Goal: Information Seeking & Learning: Learn about a topic

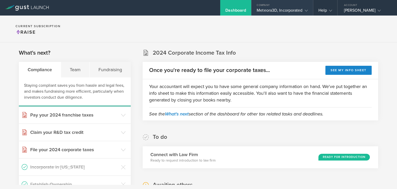
click at [265, 9] on div "Meteora3D, Incorporated" at bounding box center [282, 12] width 51 height 8
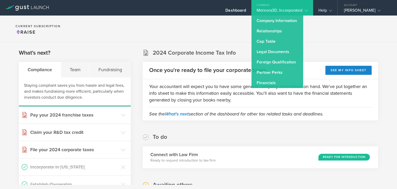
click at [208, 38] on section "Current Subscription Raise" at bounding box center [198, 29] width 397 height 27
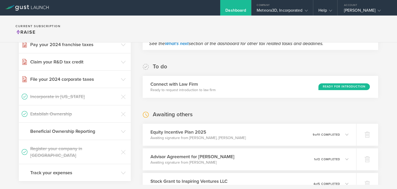
scroll to position [87, 0]
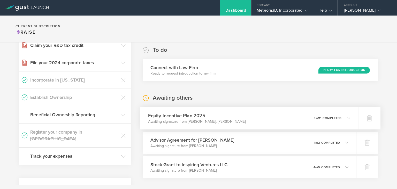
click at [348, 119] on div "Equity Incentive Plan 2025 Awaiting signature from Gaurav Manchanda, Sudhir Pat…" at bounding box center [249, 118] width 218 height 22
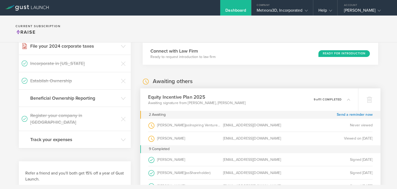
scroll to position [103, 0]
click at [349, 115] on link "Send a reminder now" at bounding box center [355, 114] width 36 height 8
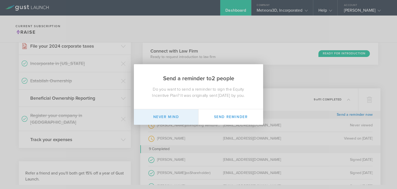
click at [173, 114] on button "Never mind" at bounding box center [166, 117] width 65 height 16
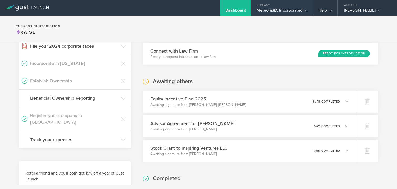
click at [290, 13] on div "Meteora3D, Incorporated" at bounding box center [282, 12] width 51 height 8
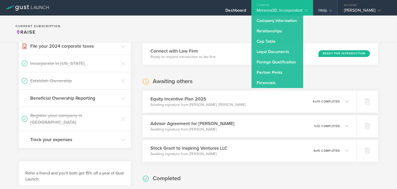
click at [319, 5] on div "Help" at bounding box center [325, 8] width 24 height 16
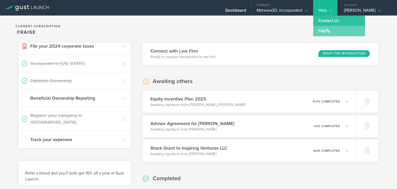
click at [327, 28] on link "FAQ" at bounding box center [339, 31] width 52 height 10
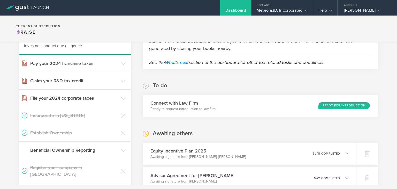
scroll to position [0, 0]
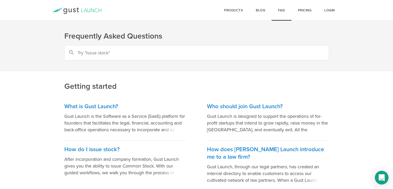
click at [383, 177] on icon "Open Intercom Messenger" at bounding box center [381, 177] width 6 height 7
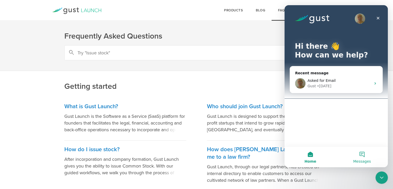
click at [366, 155] on button "Messages" at bounding box center [362, 156] width 52 height 21
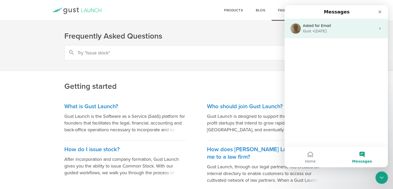
click at [332, 35] on div "Asked for Email Gust • 6d ago" at bounding box center [335, 28] width 103 height 19
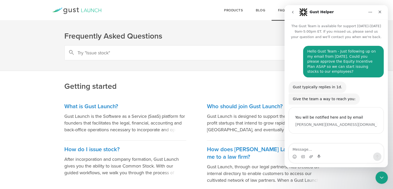
click at [160, 50] on input "text" at bounding box center [196, 52] width 265 height 15
type input "equity incentive plan"
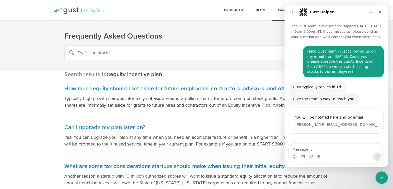
click at [308, 151] on textarea "Message…" at bounding box center [336, 147] width 95 height 9
type textarea "H"
click at [378, 175] on icon "Close Intercom Messenger" at bounding box center [381, 176] width 6 height 6
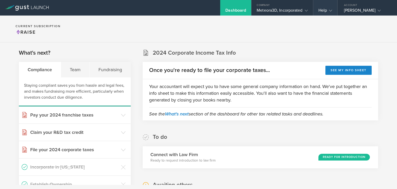
click at [332, 11] on div "Help" at bounding box center [325, 8] width 24 height 16
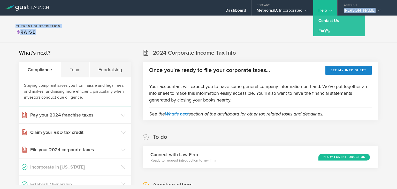
drag, startPoint x: 284, startPoint y: 38, endPoint x: 366, endPoint y: 5, distance: 88.6
click at [366, 16] on div "Dashboard Company Meteora3D, Incorporated Company Information Relationships Cap…" at bounding box center [198, 29] width 397 height 27
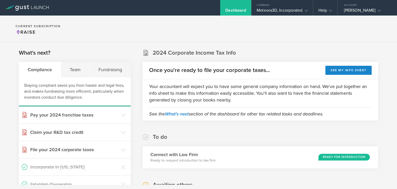
click at [373, 30] on section "Current Subscription Raise" at bounding box center [198, 29] width 397 height 27
click at [367, 4] on div "Account" at bounding box center [366, 4] width 59 height 8
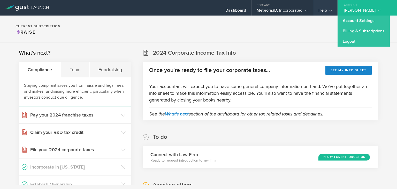
click at [318, 8] on div "Help" at bounding box center [325, 12] width 14 height 8
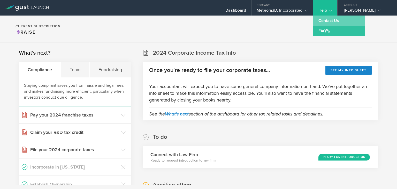
click at [323, 22] on link "Contact Us" at bounding box center [339, 21] width 52 height 10
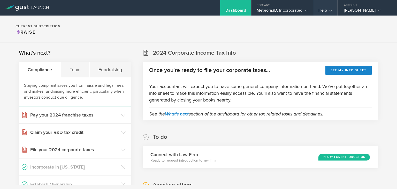
click at [324, 14] on div "Help" at bounding box center [325, 12] width 14 height 8
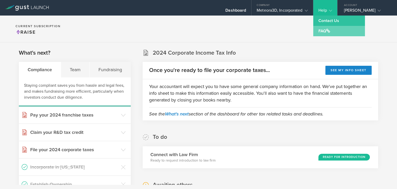
click at [320, 29] on link "FAQ" at bounding box center [339, 31] width 52 height 10
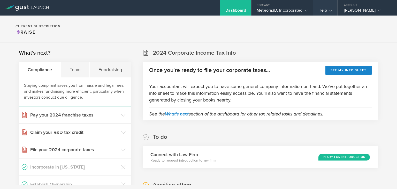
click at [328, 13] on gust-icon at bounding box center [329, 10] width 5 height 5
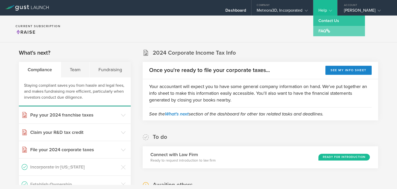
click at [328, 28] on link "FAQ" at bounding box center [339, 31] width 52 height 10
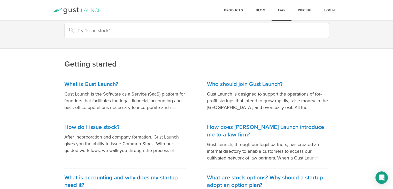
scroll to position [23, 0]
click at [307, 13] on link "Pricing" at bounding box center [304, 10] width 27 height 21
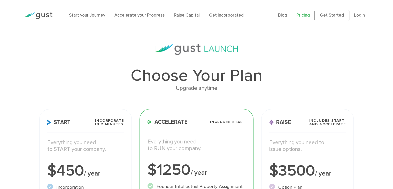
click at [298, 16] on ul "Blog FAQ Pricing Get Started Login Login" at bounding box center [323, 15] width 91 height 11
click at [306, 13] on link "Pricing" at bounding box center [302, 15] width 13 height 5
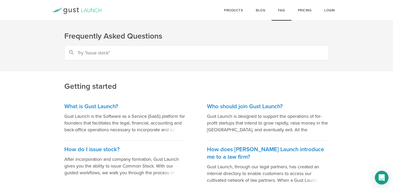
click at [381, 177] on icon "Open Intercom Messenger" at bounding box center [381, 177] width 6 height 7
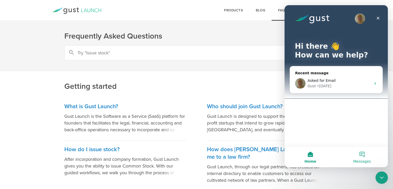
click at [366, 154] on button "Messages" at bounding box center [362, 156] width 52 height 21
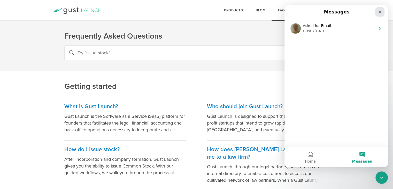
click at [379, 9] on div "Close" at bounding box center [379, 11] width 9 height 9
